Goal: Information Seeking & Learning: Learn about a topic

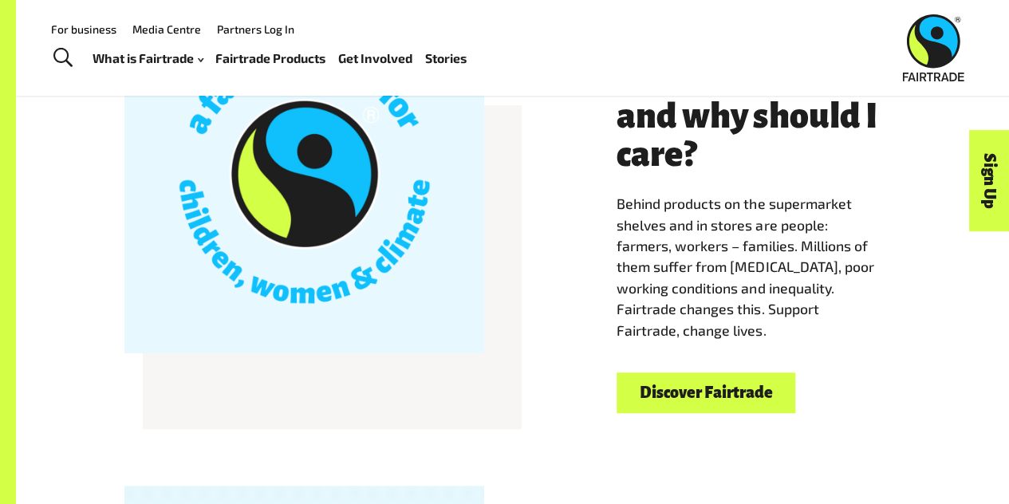
scroll to position [431, 0]
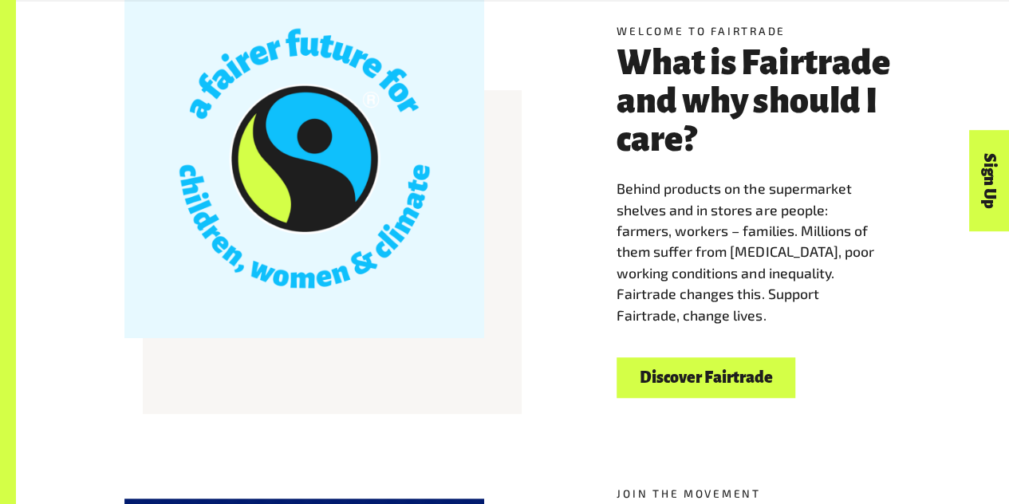
click at [647, 378] on link "Discover Fairtrade" at bounding box center [705, 377] width 179 height 41
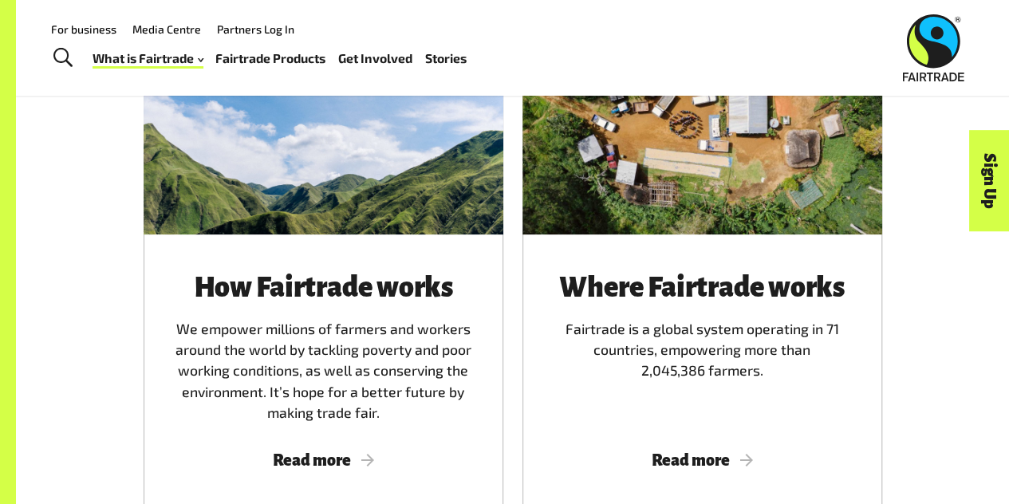
scroll to position [891, 0]
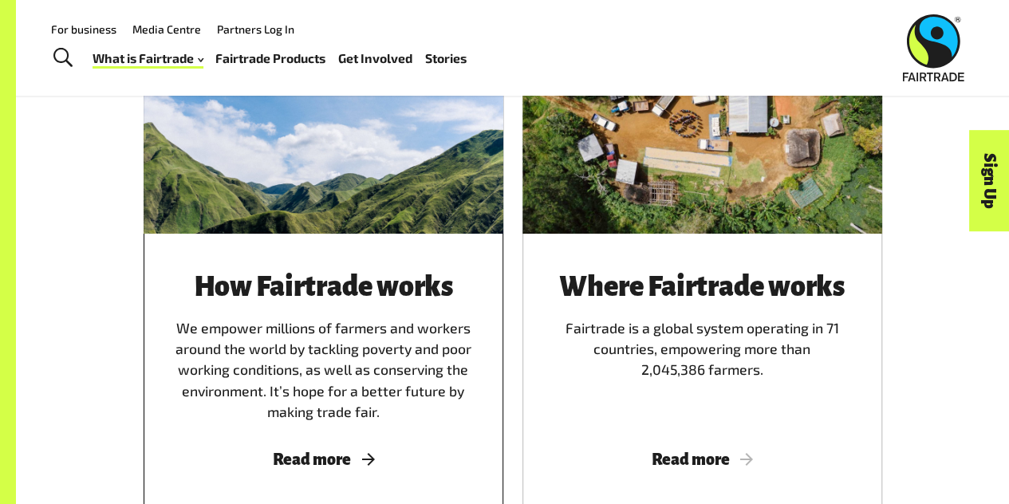
click at [348, 325] on div "How Fairtrade works We empower millions of farmers and workers around the world…" at bounding box center [323, 347] width 321 height 151
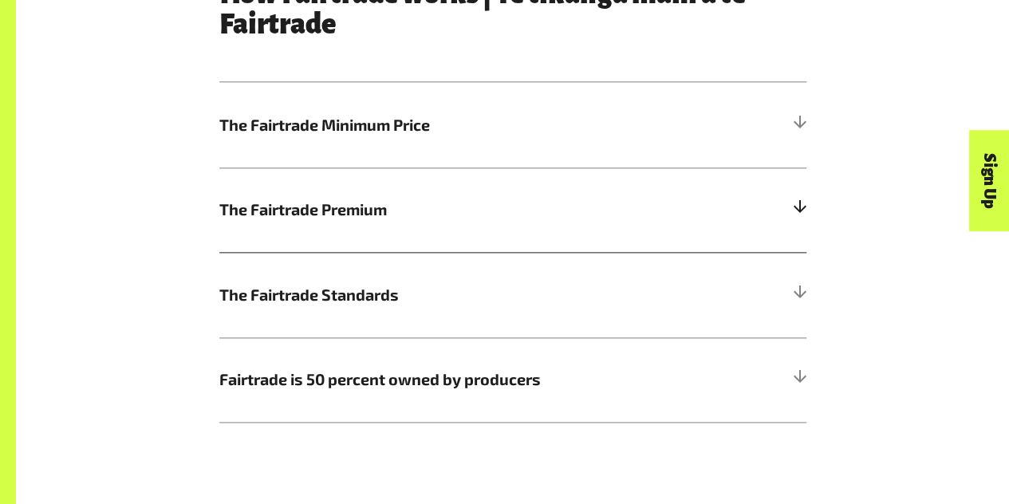
scroll to position [848, 0]
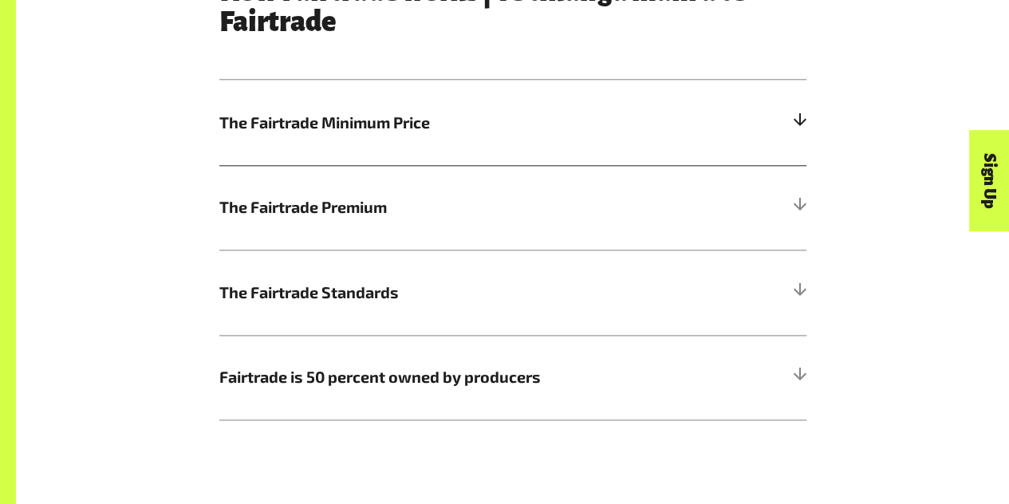
click at [450, 140] on h5 "The Fairtrade Minimum Price" at bounding box center [512, 122] width 587 height 85
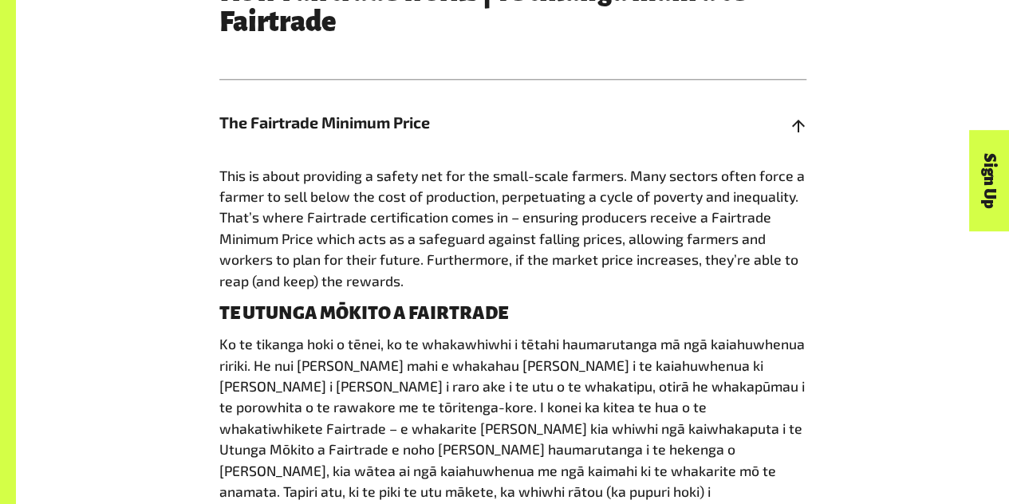
click at [443, 135] on span "The Fairtrade Minimum Price" at bounding box center [439, 123] width 440 height 24
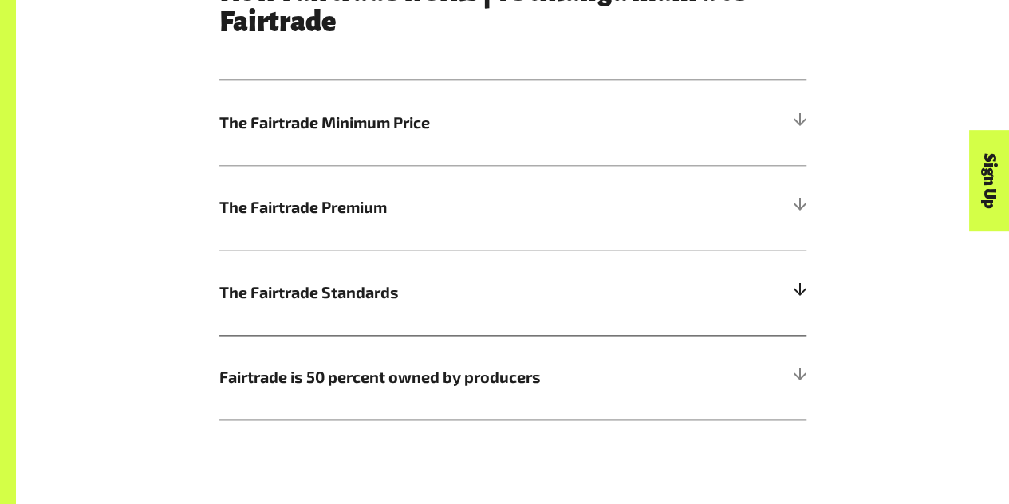
click at [440, 293] on span "The Fairtrade Standards" at bounding box center [439, 293] width 440 height 24
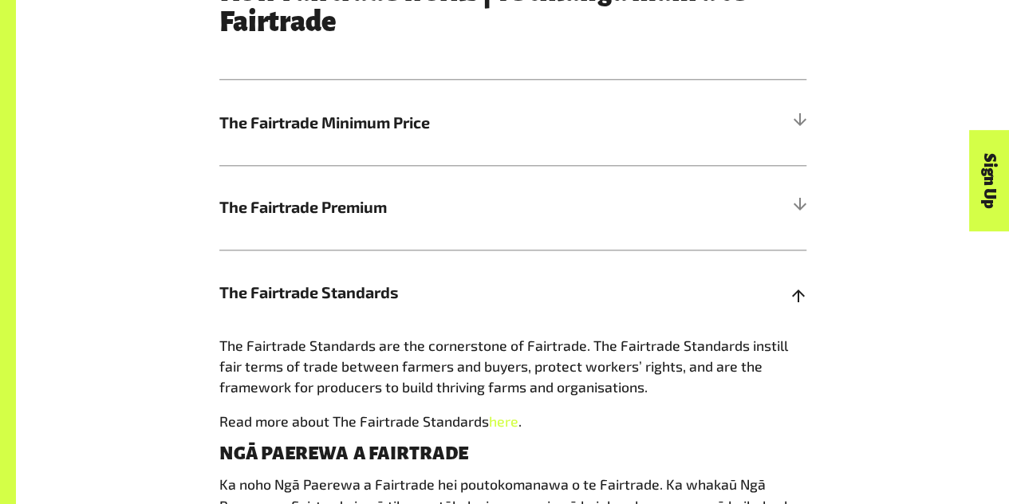
click at [442, 296] on span "The Fairtrade Standards" at bounding box center [439, 293] width 440 height 24
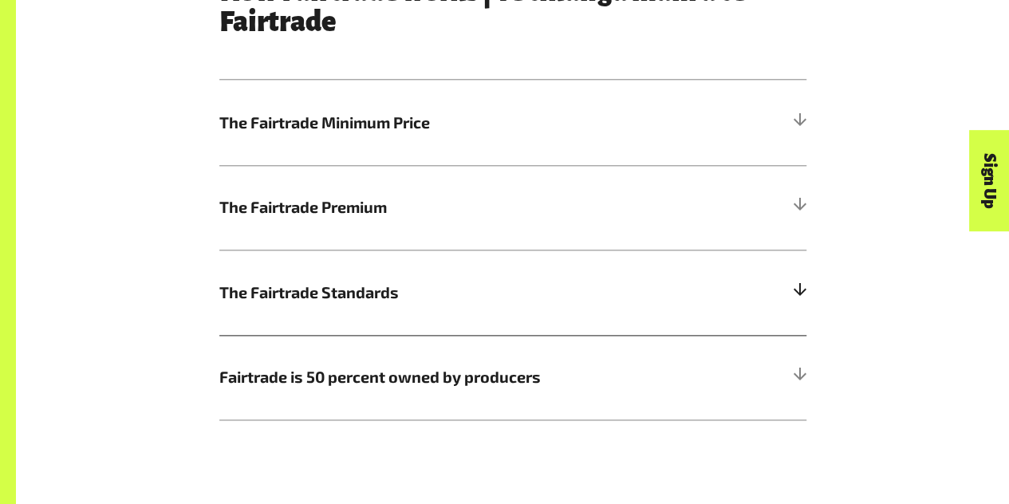
click at [442, 296] on span "The Fairtrade Standards" at bounding box center [439, 293] width 440 height 24
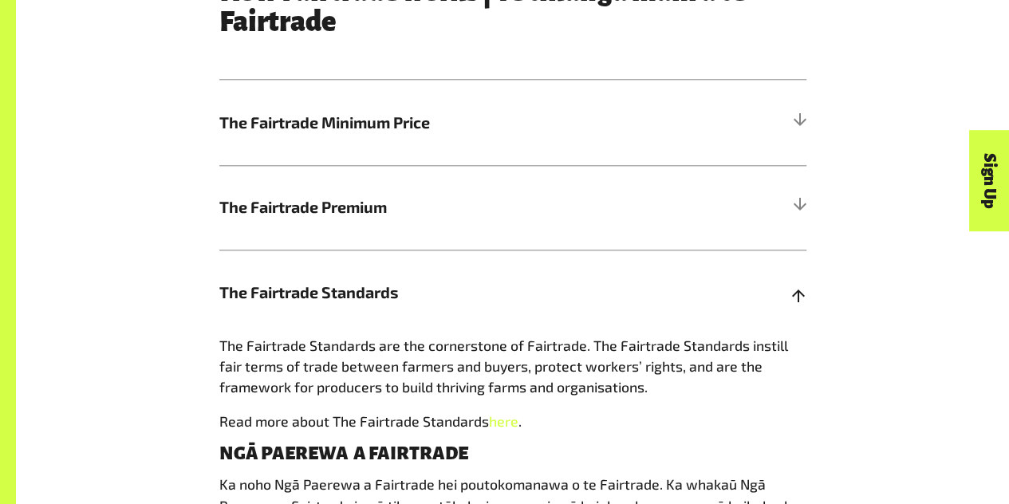
click at [442, 296] on span "The Fairtrade Standards" at bounding box center [439, 293] width 440 height 24
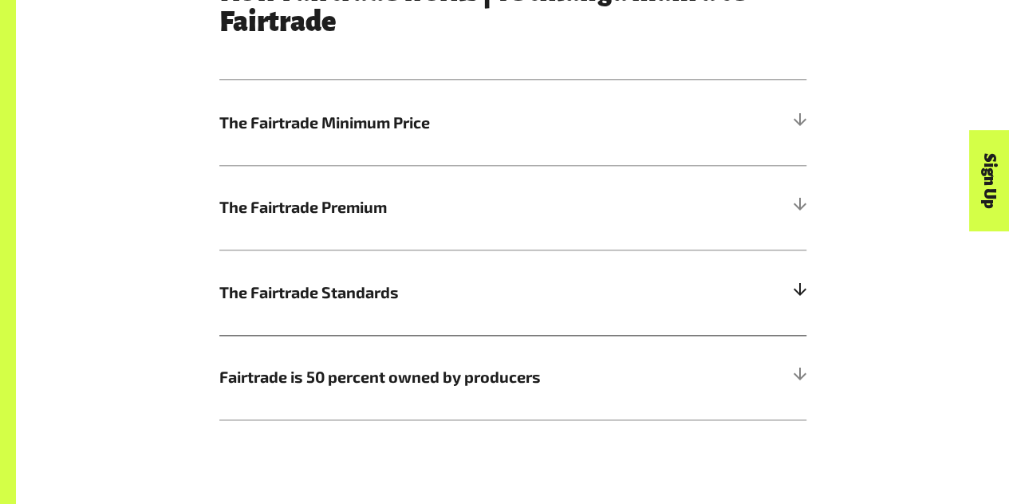
click at [442, 296] on span "The Fairtrade Standards" at bounding box center [439, 293] width 440 height 24
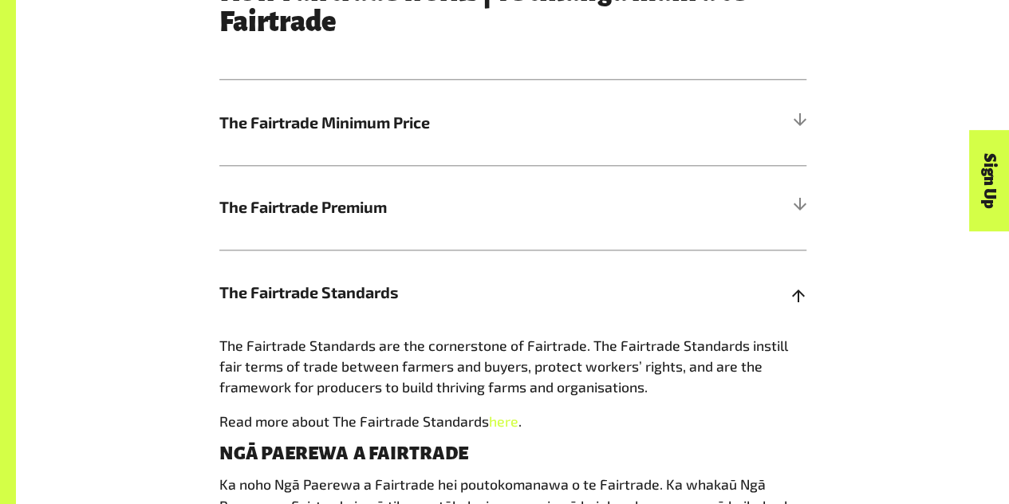
click at [442, 296] on span "The Fairtrade Standards" at bounding box center [439, 293] width 440 height 24
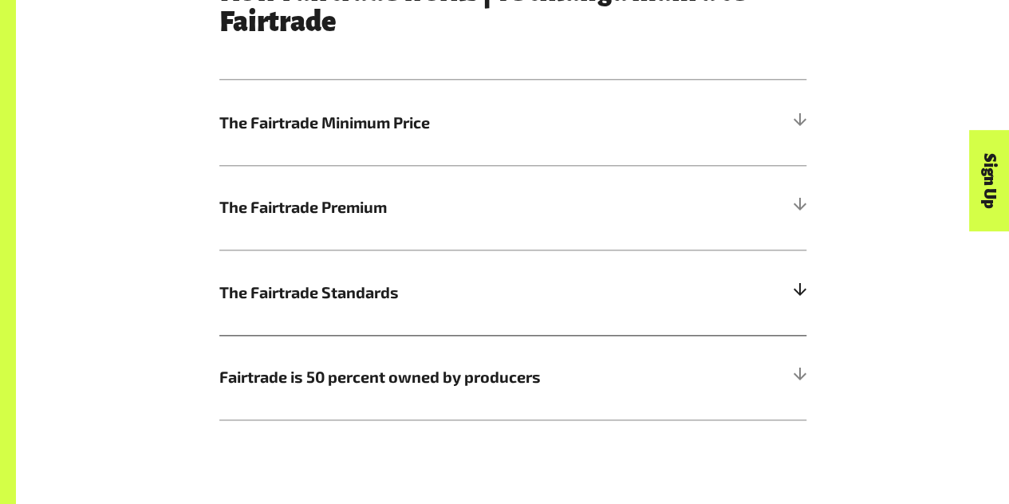
click at [442, 296] on span "The Fairtrade Standards" at bounding box center [439, 293] width 440 height 24
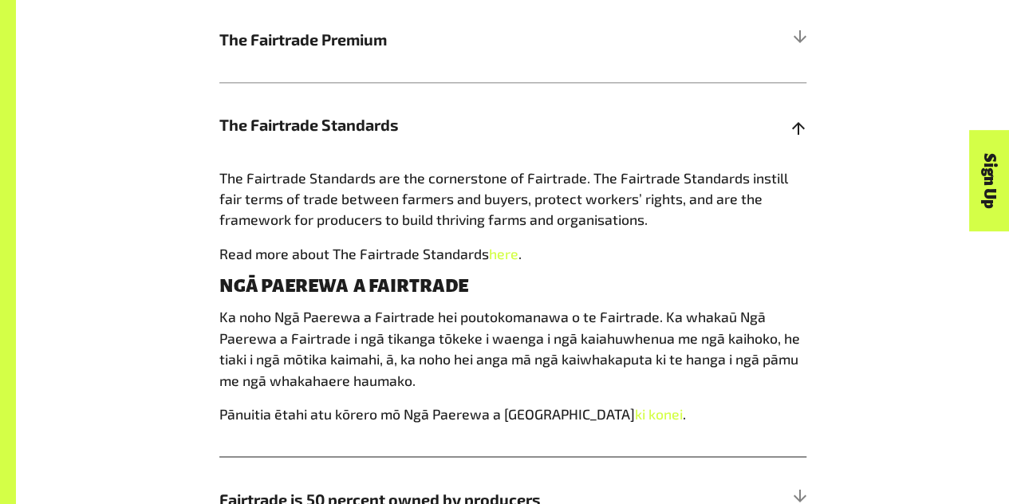
scroll to position [1015, 0]
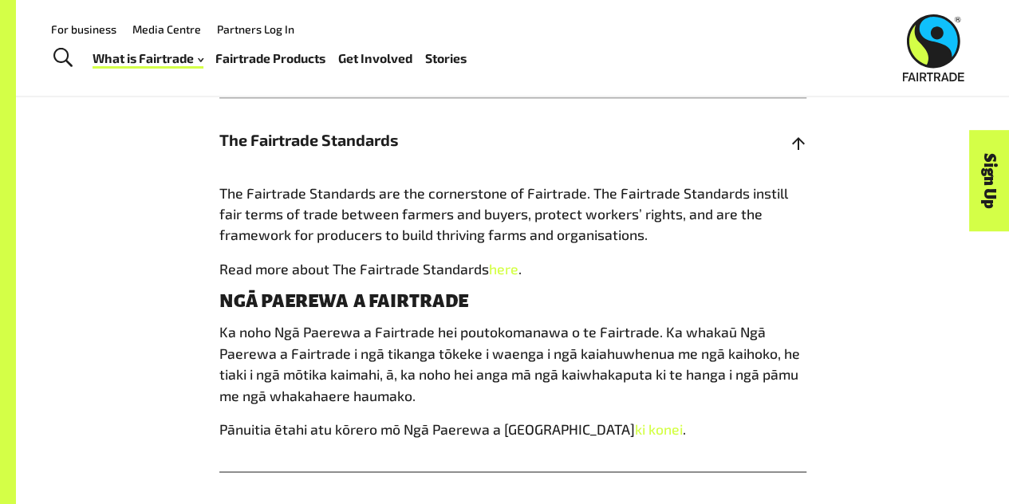
click at [434, 88] on header "Menu For business Media Centre Partners Log In What is Fairtrade How Fairtrade …" at bounding box center [504, 48] width 1009 height 96
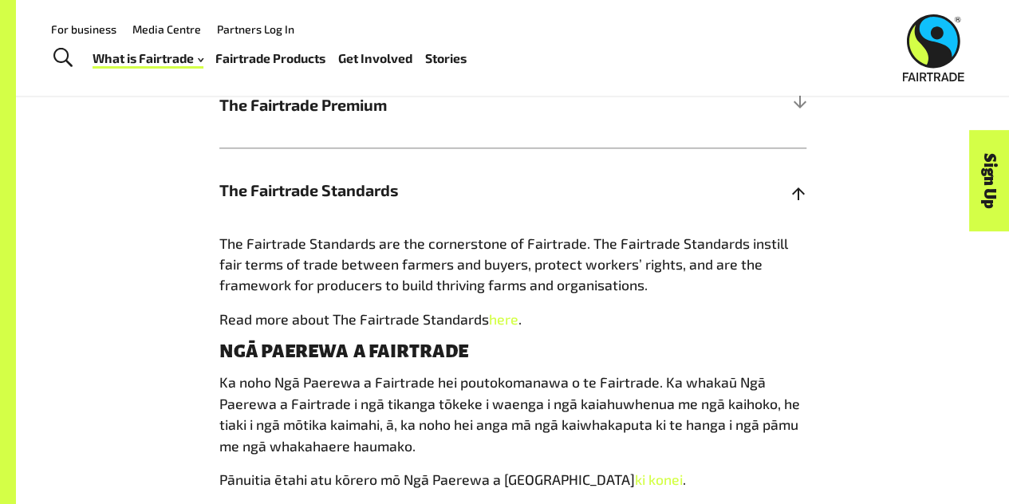
scroll to position [950, 0]
click at [435, 117] on span "The Fairtrade Premium" at bounding box center [439, 106] width 440 height 24
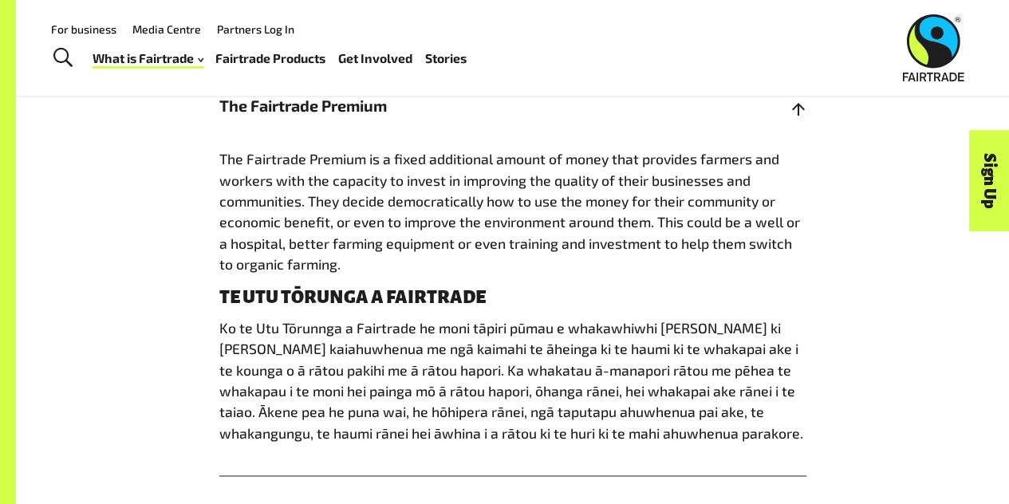
click at [435, 117] on span "The Fairtrade Premium" at bounding box center [439, 106] width 440 height 24
